Goal: Task Accomplishment & Management: Use online tool/utility

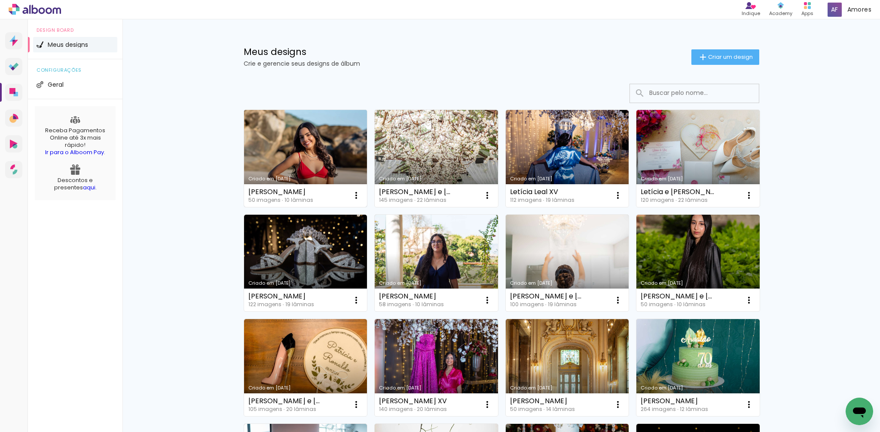
click at [294, 163] on link "Criado em [DATE]" at bounding box center [305, 158] width 123 height 97
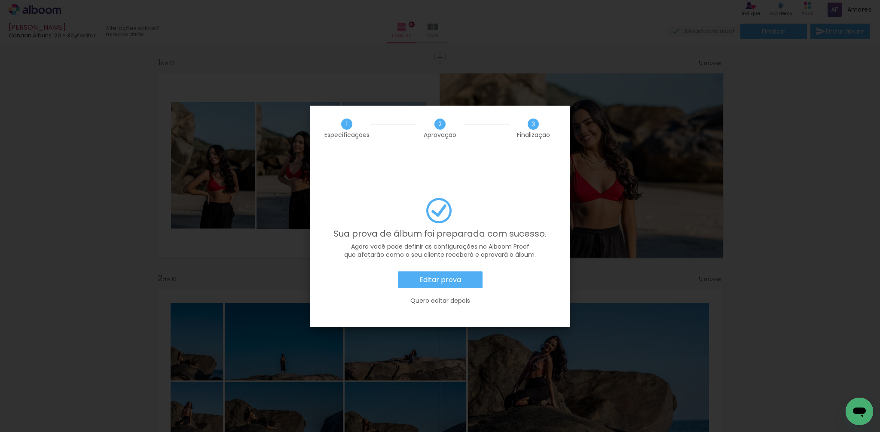
scroll to position [1696, 0]
click at [772, 228] on iron-overlay-backdrop at bounding box center [440, 216] width 880 height 432
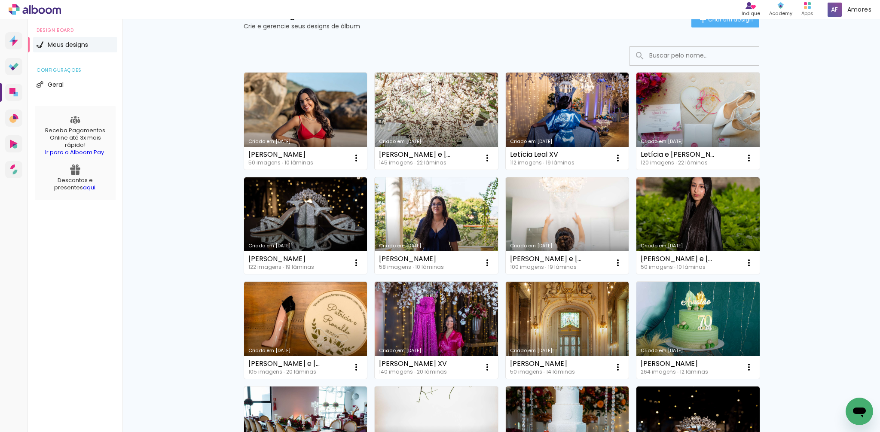
scroll to position [36, 0]
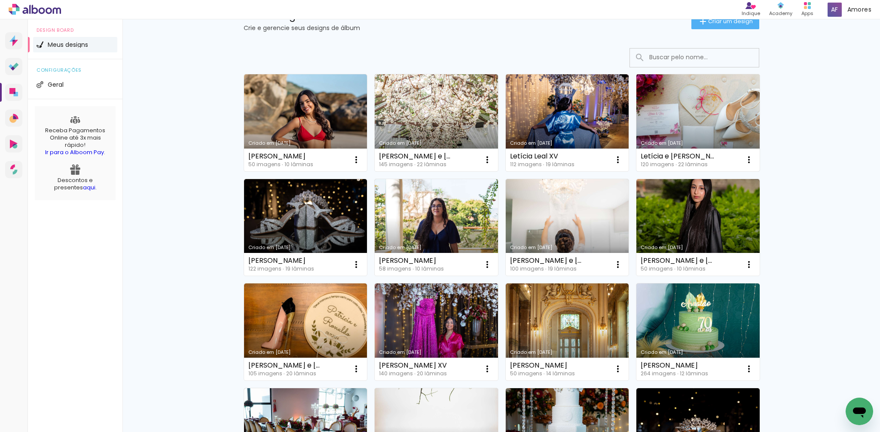
click at [676, 124] on link "Criado em [DATE]" at bounding box center [698, 122] width 123 height 97
